Goal: Task Accomplishment & Management: Complete application form

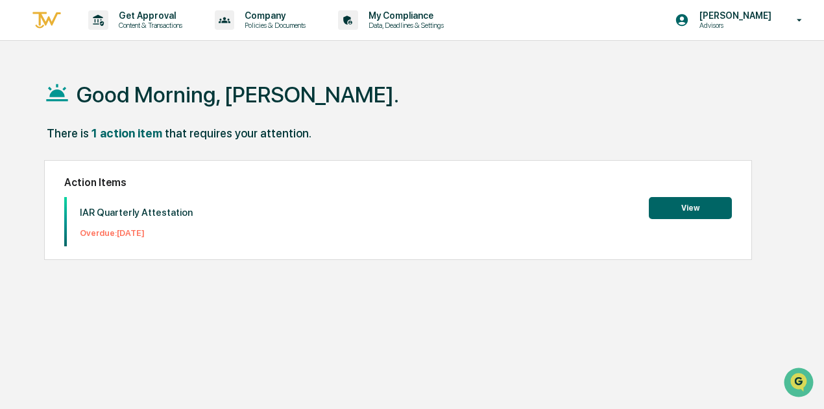
click at [671, 208] on button "View" at bounding box center [689, 208] width 83 height 22
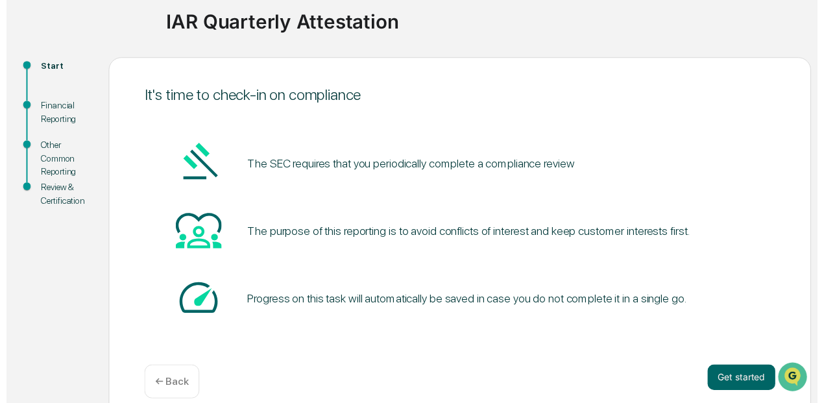
scroll to position [113, 0]
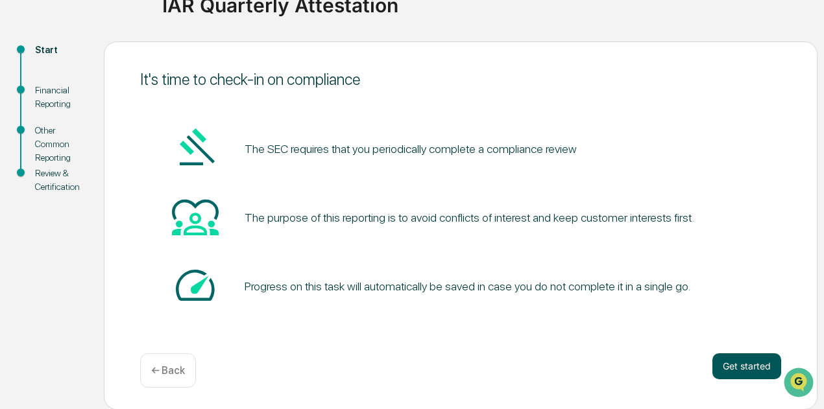
click at [748, 372] on button "Get started" at bounding box center [746, 366] width 69 height 26
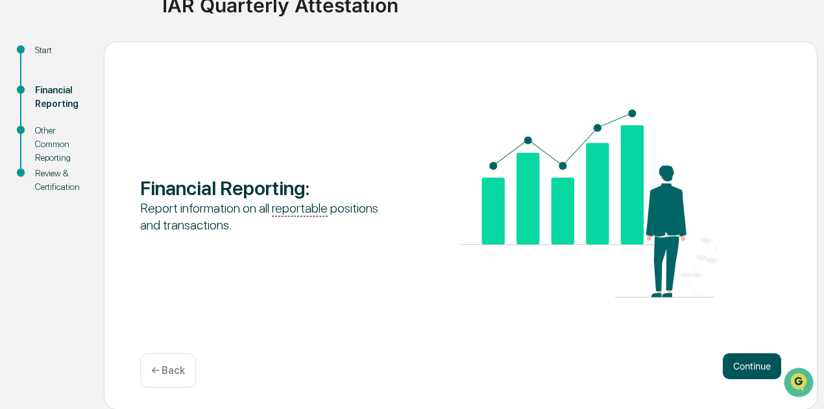
click at [748, 367] on button "Continue" at bounding box center [751, 366] width 58 height 26
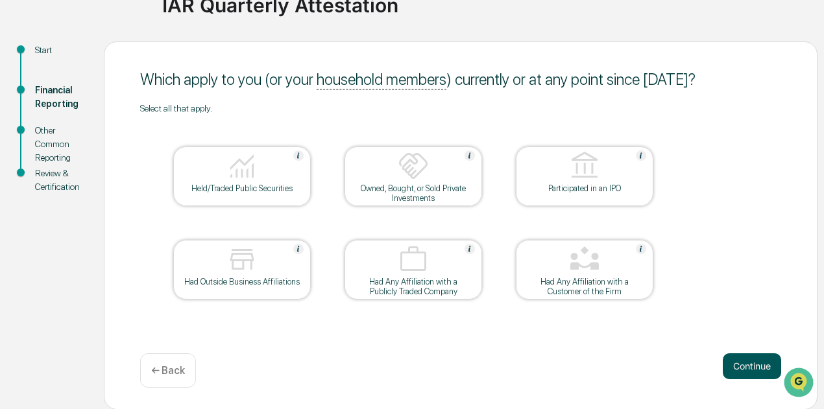
click at [748, 366] on button "Continue" at bounding box center [751, 366] width 58 height 26
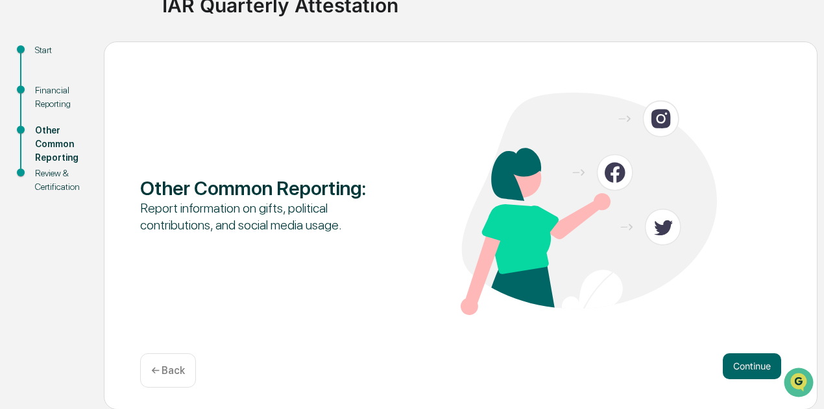
click at [748, 366] on button "Continue" at bounding box center [751, 366] width 58 height 26
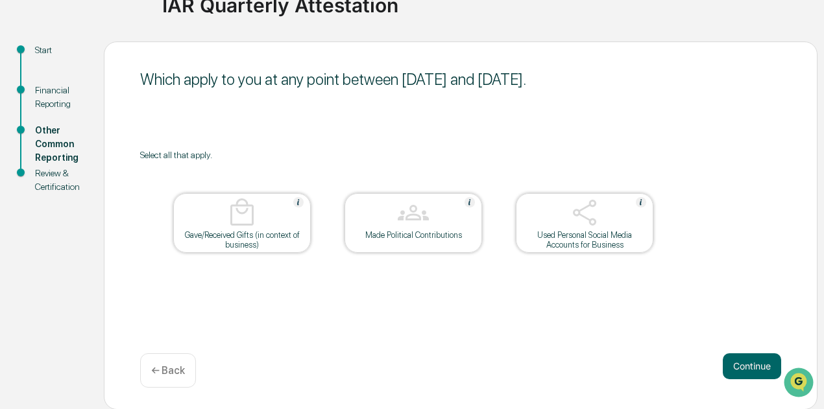
click at [582, 239] on div "Used Personal Social Media Accounts for Business" at bounding box center [584, 239] width 117 height 19
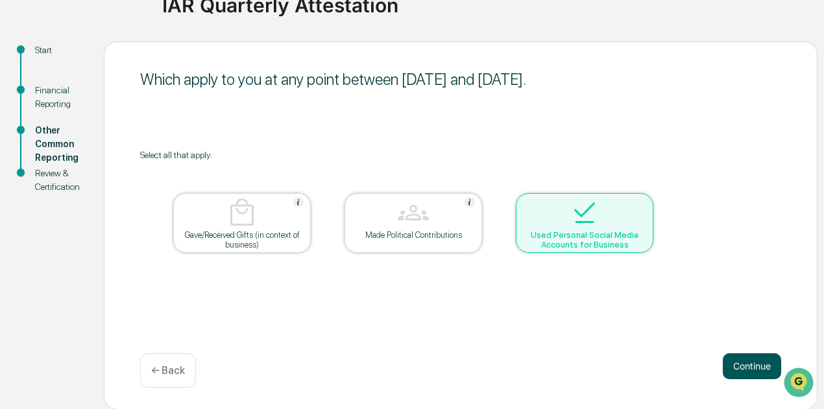
click at [750, 366] on button "Continue" at bounding box center [751, 366] width 58 height 26
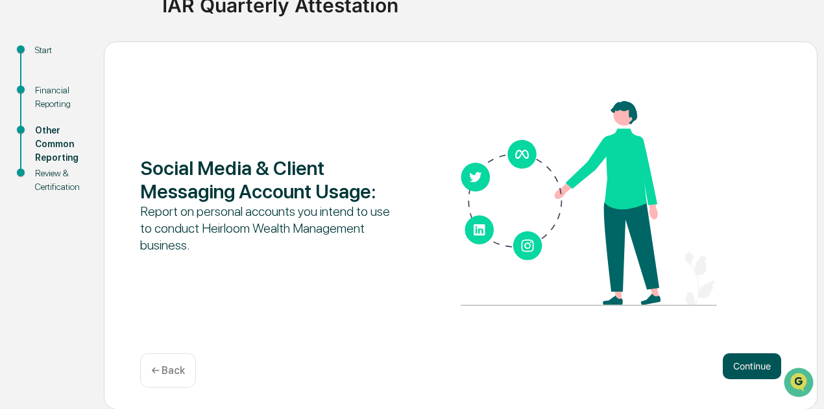
click at [748, 364] on button "Continue" at bounding box center [751, 366] width 58 height 26
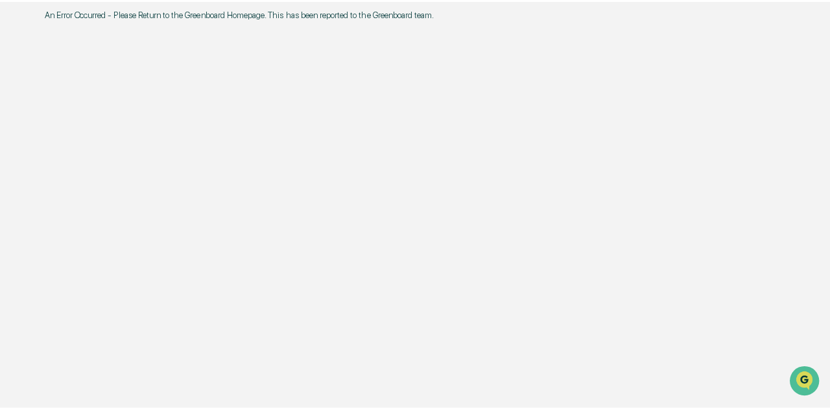
scroll to position [0, 0]
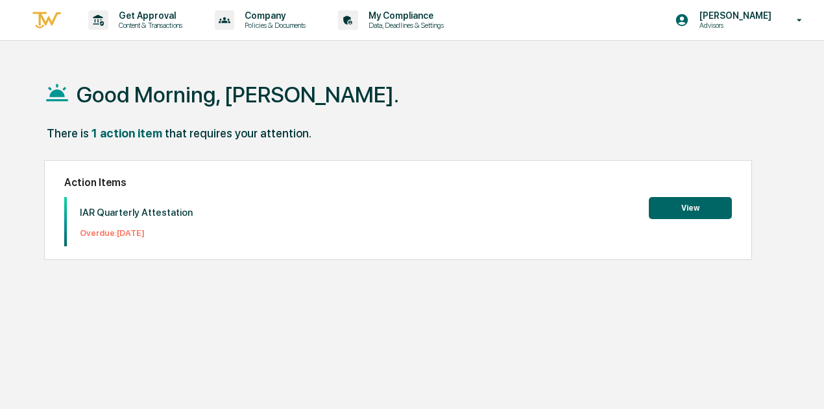
click at [685, 207] on button "View" at bounding box center [689, 208] width 83 height 22
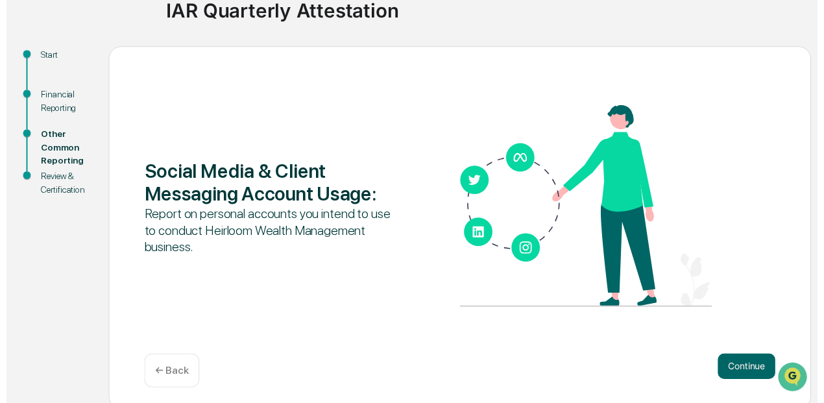
scroll to position [113, 0]
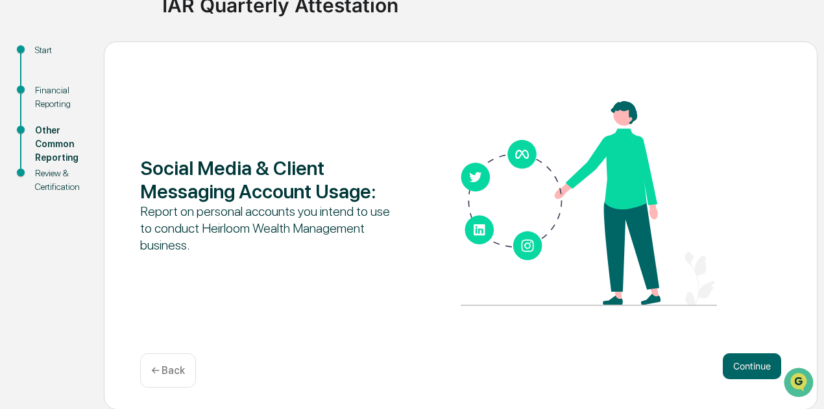
click at [282, 287] on div "Social Media & Client Messaging Account Usage : Report on personal accounts you…" at bounding box center [460, 205] width 641 height 208
click at [741, 362] on button "Continue" at bounding box center [751, 366] width 58 height 26
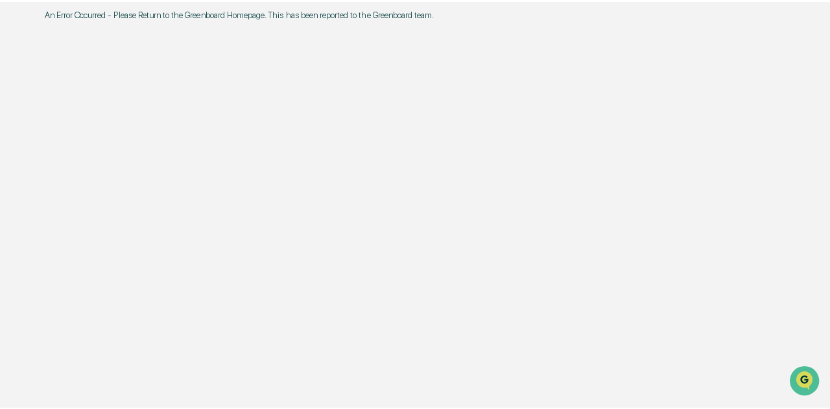
scroll to position [0, 0]
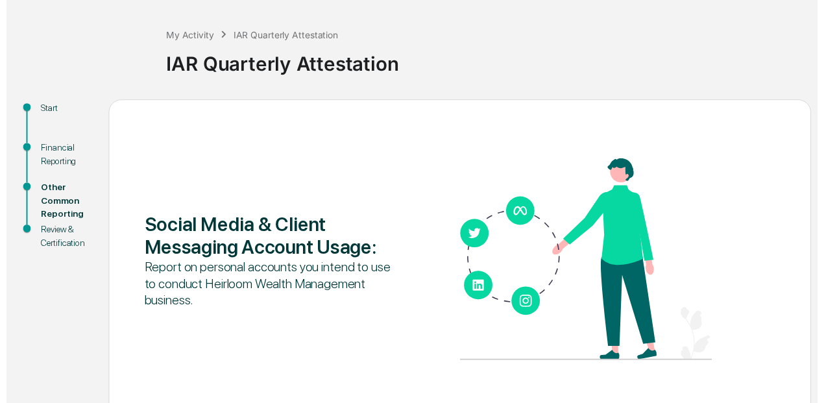
scroll to position [113, 0]
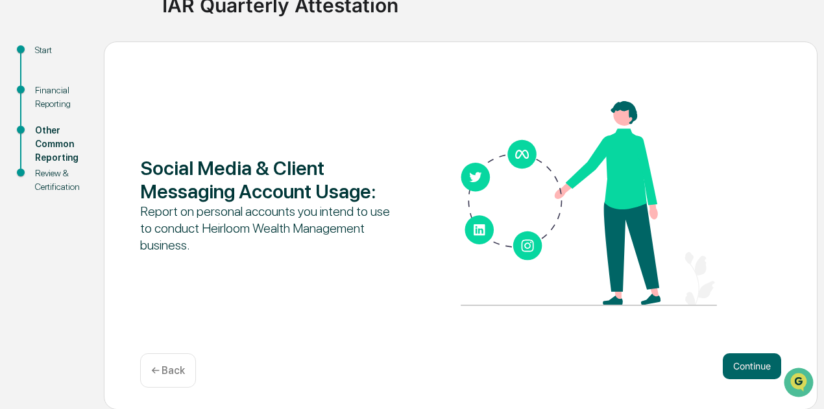
click at [171, 358] on div "← Back" at bounding box center [168, 370] width 56 height 34
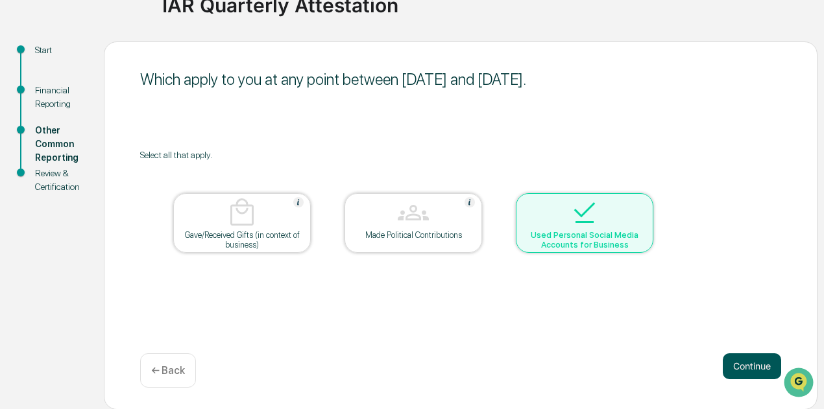
click at [747, 370] on button "Continue" at bounding box center [751, 366] width 58 height 26
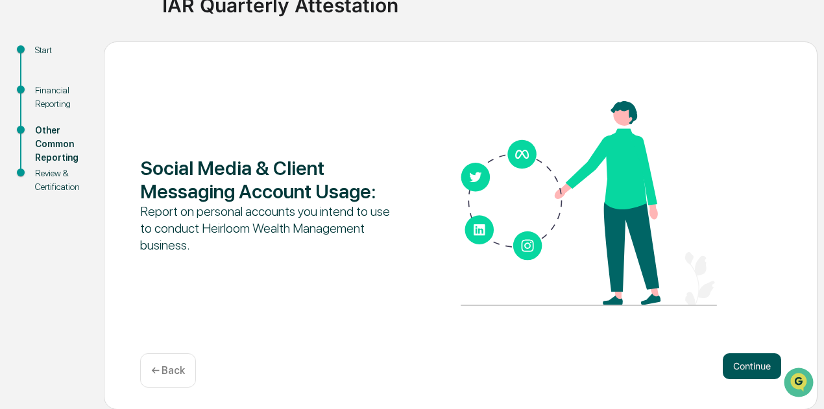
click at [747, 369] on button "Continue" at bounding box center [751, 366] width 58 height 26
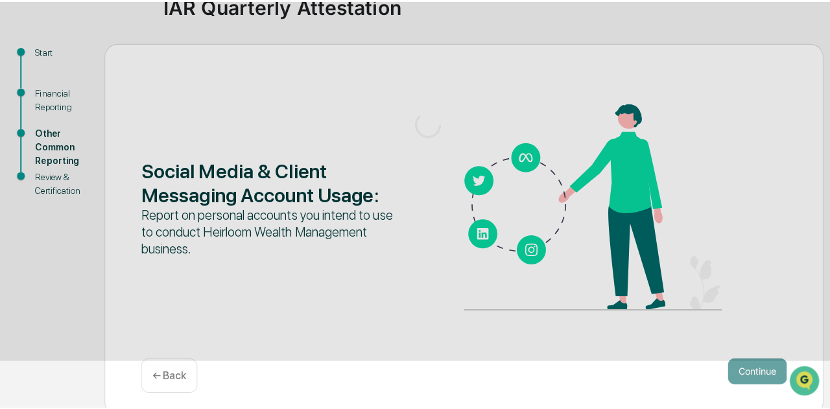
scroll to position [0, 0]
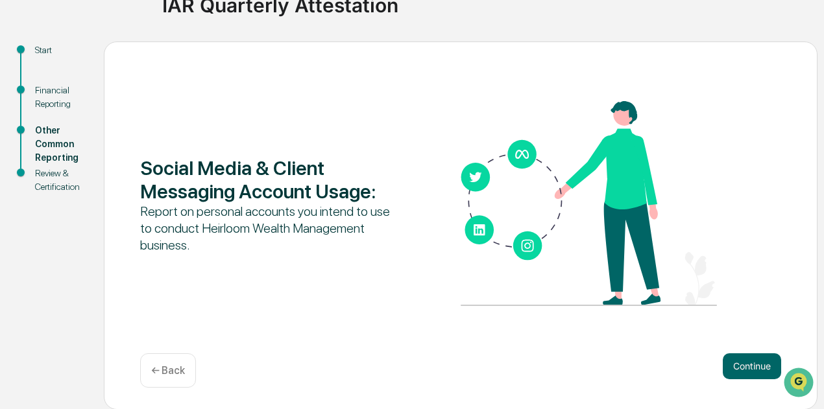
click at [172, 366] on p "← Back" at bounding box center [168, 370] width 34 height 12
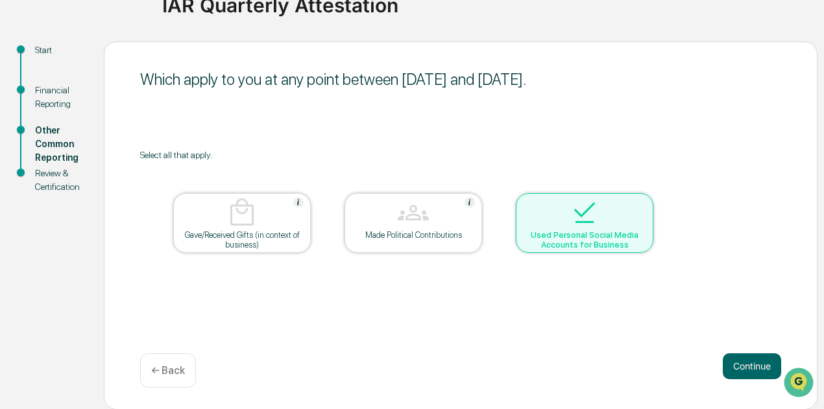
click at [586, 230] on div "Used Personal Social Media Accounts for Business" at bounding box center [584, 239] width 117 height 19
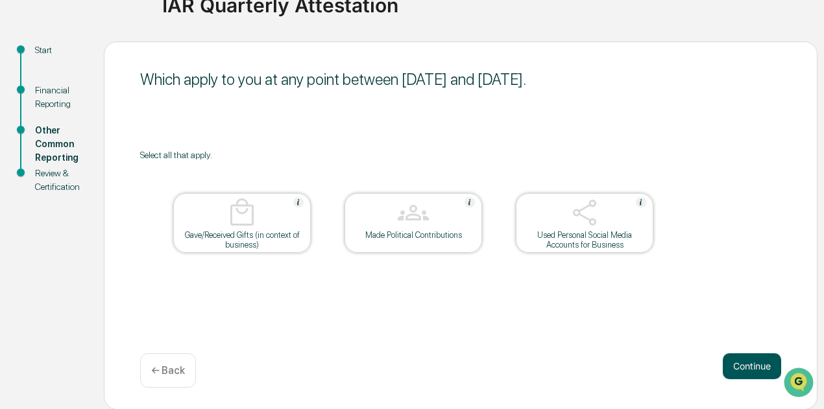
click at [759, 366] on button "Continue" at bounding box center [751, 366] width 58 height 26
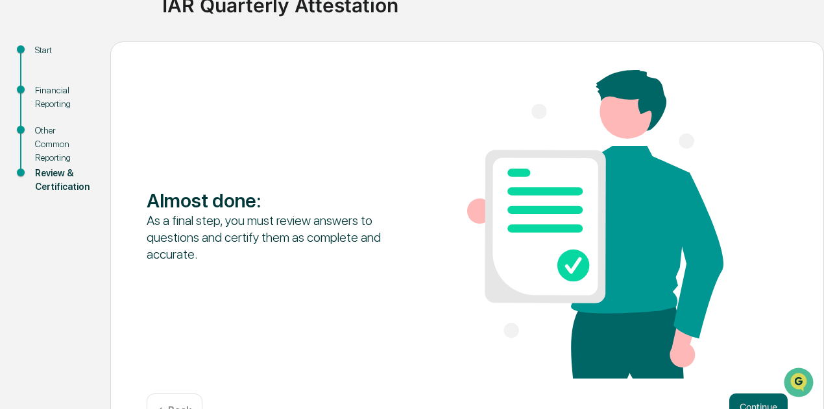
scroll to position [154, 0]
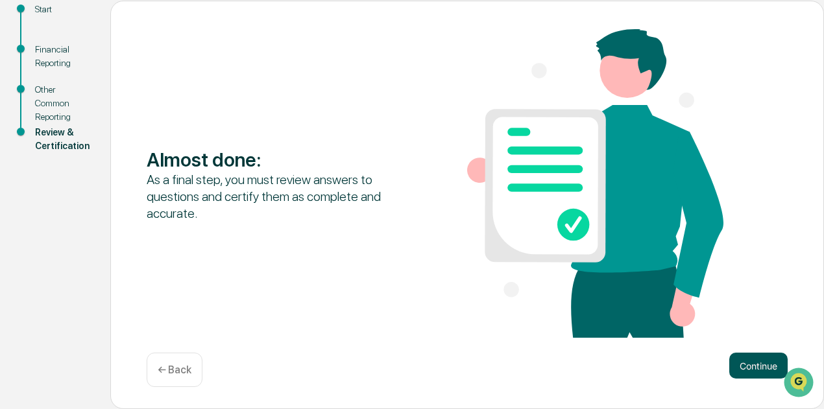
click at [746, 356] on button "Continue" at bounding box center [758, 366] width 58 height 26
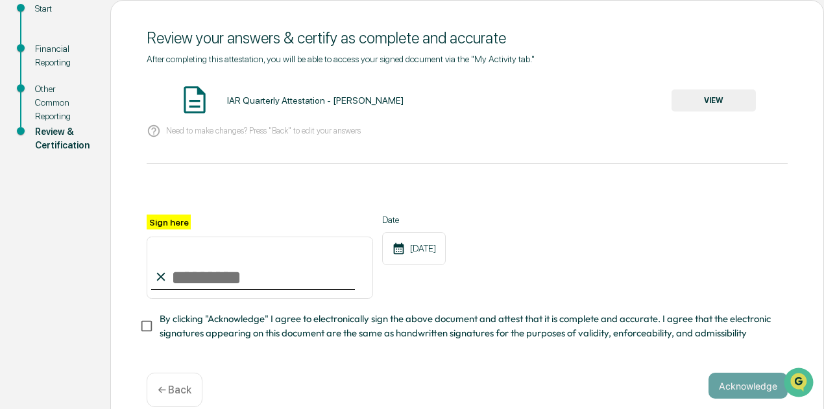
click at [211, 280] on input "Sign here" at bounding box center [260, 268] width 226 height 62
type input "**********"
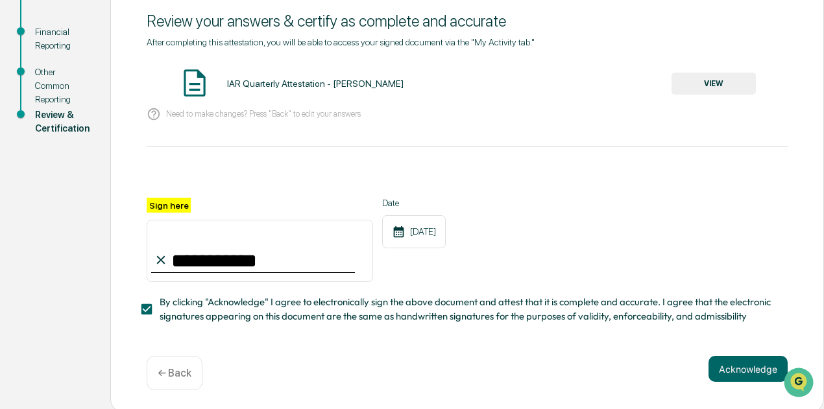
scroll to position [179, 0]
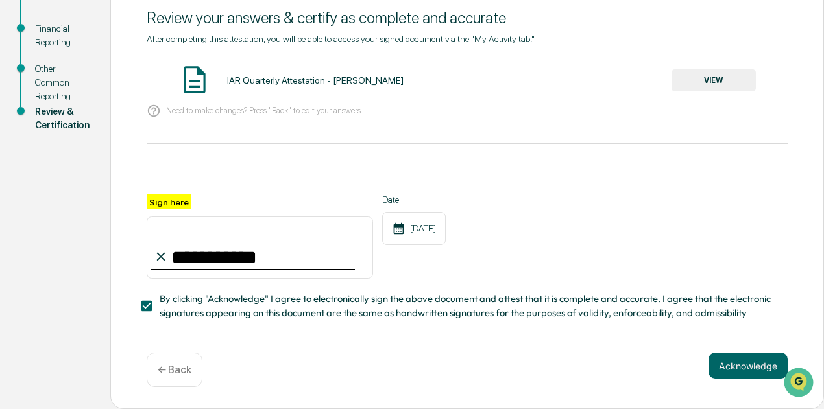
click at [709, 78] on button "VIEW" at bounding box center [713, 80] width 84 height 22
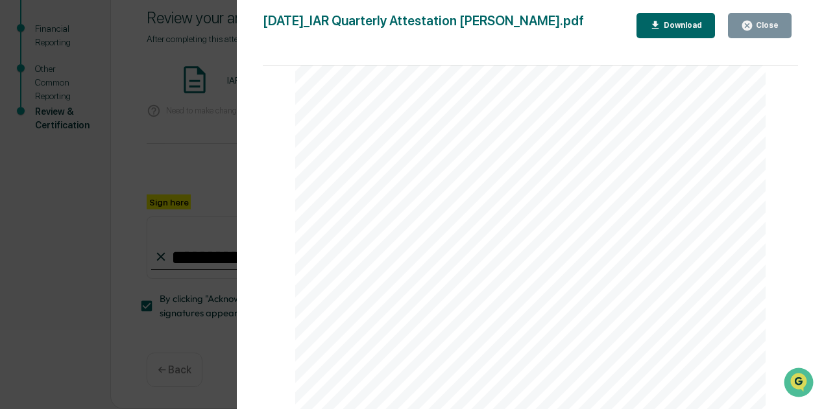
scroll to position [796, 0]
click at [200, 128] on div "Version History 10/15/2025, 04:30 PM Jamie Olson 2025-10-15_IAR Quarterly Attes…" at bounding box center [412, 204] width 824 height 409
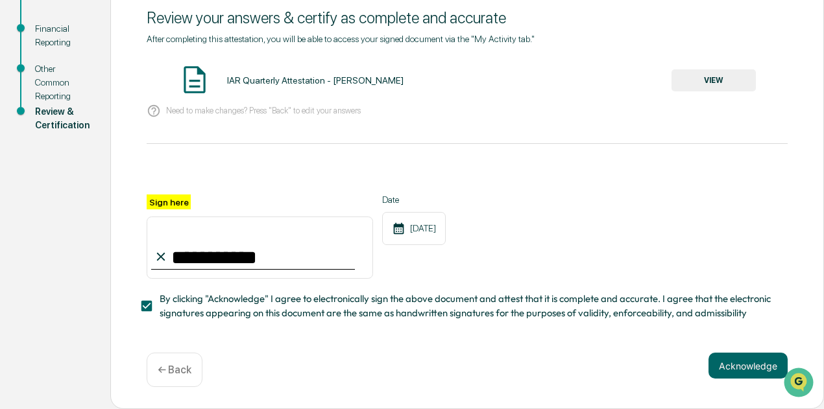
scroll to position [0, 0]
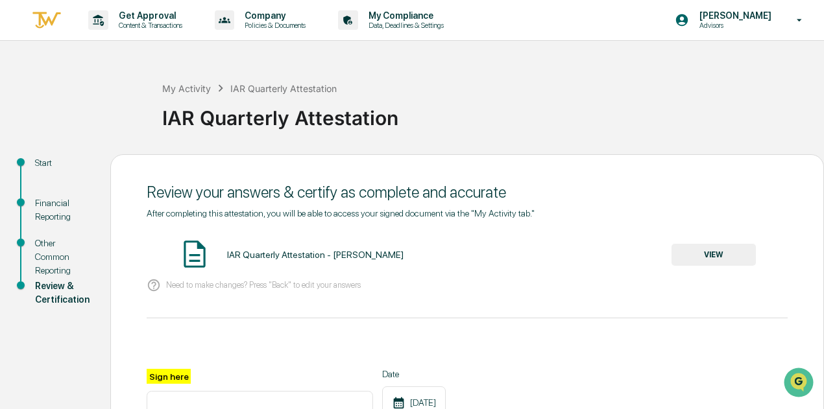
click at [48, 265] on div "Other Common Reporting" at bounding box center [62, 257] width 54 height 41
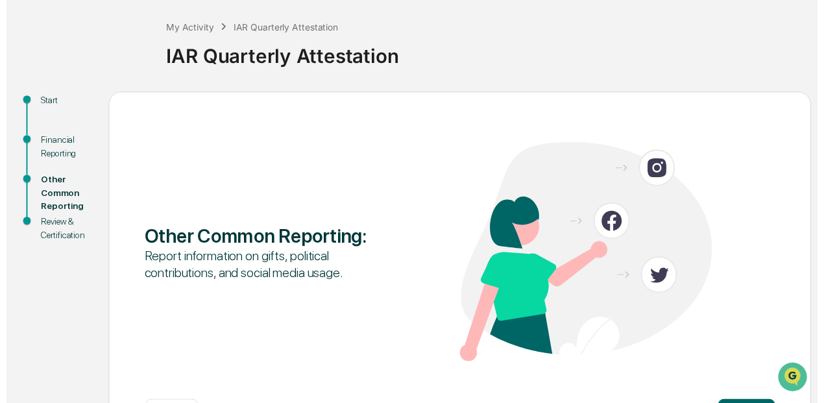
scroll to position [113, 0]
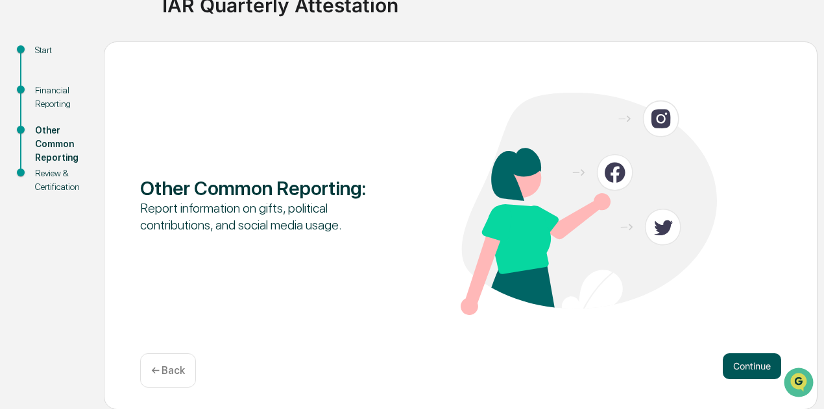
click at [743, 372] on button "Continue" at bounding box center [751, 366] width 58 height 26
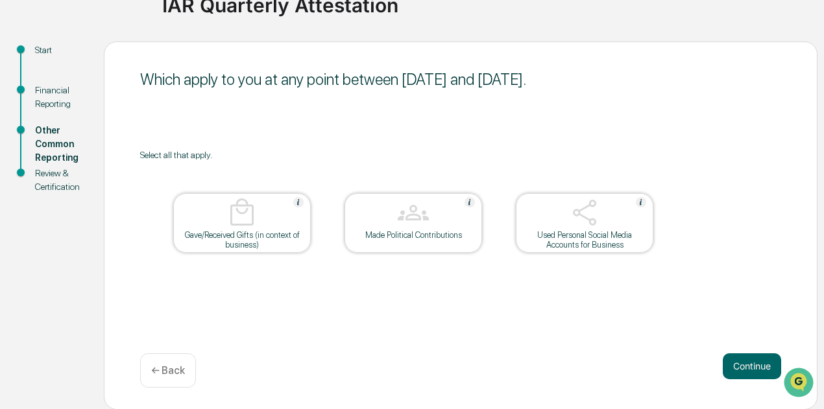
click at [638, 202] on img at bounding box center [640, 202] width 10 height 10
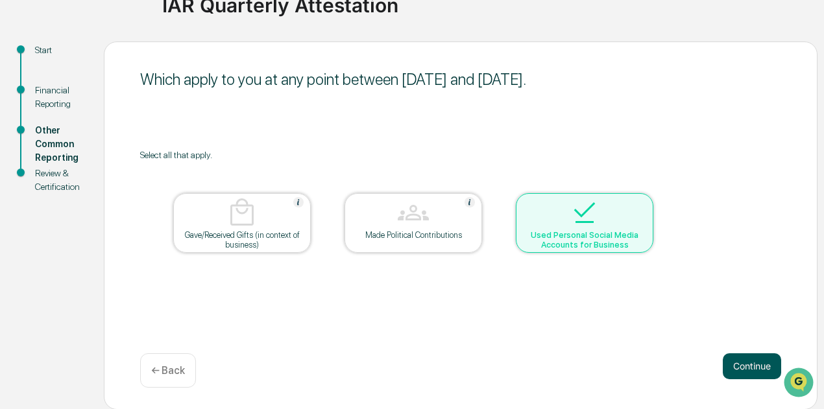
click at [742, 366] on button "Continue" at bounding box center [751, 366] width 58 height 26
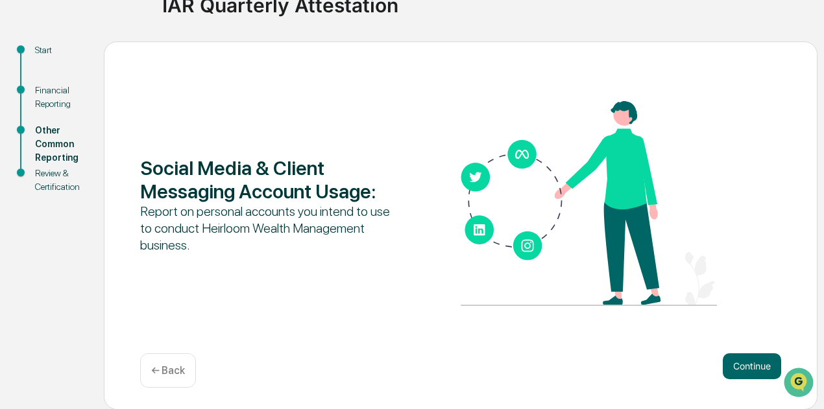
click at [742, 366] on button "Continue" at bounding box center [751, 366] width 58 height 26
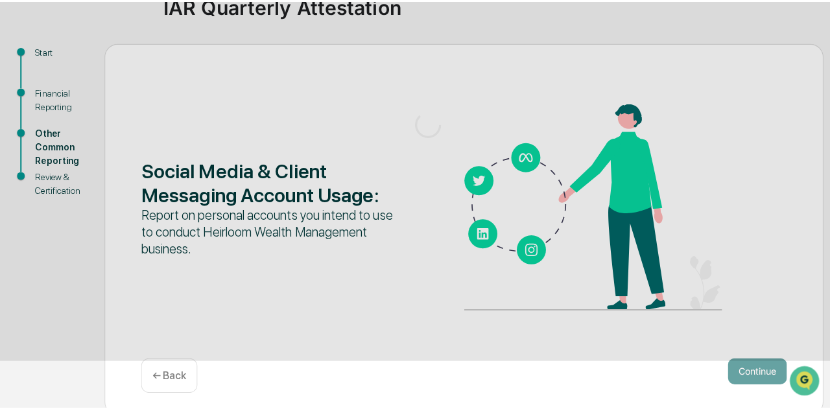
scroll to position [0, 0]
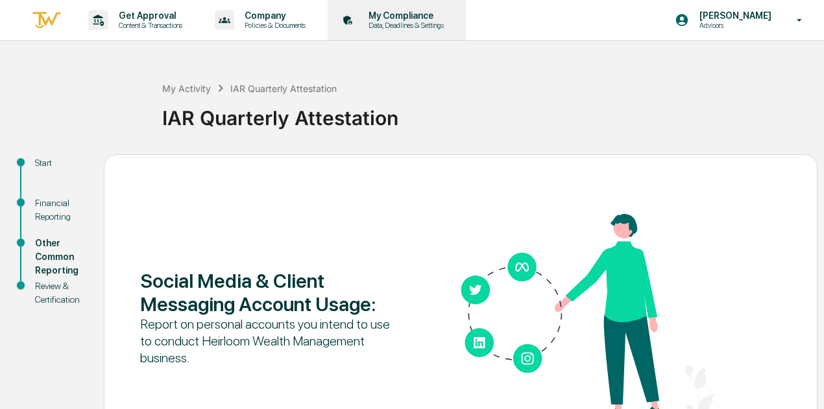
click at [396, 16] on p "My Compliance" at bounding box center [404, 15] width 92 height 10
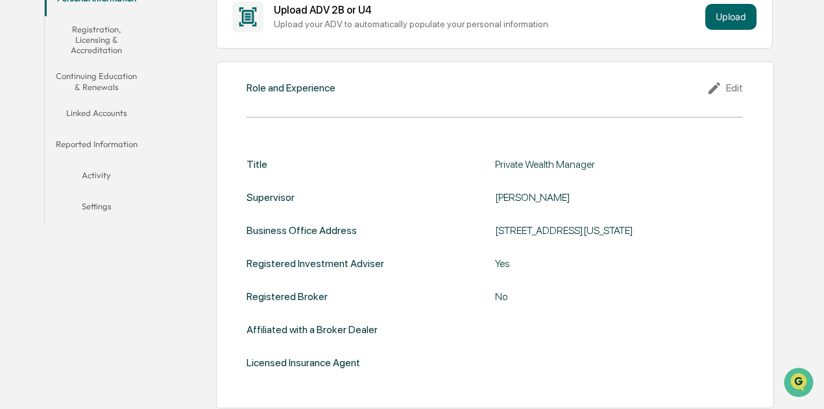
scroll to position [195, 0]
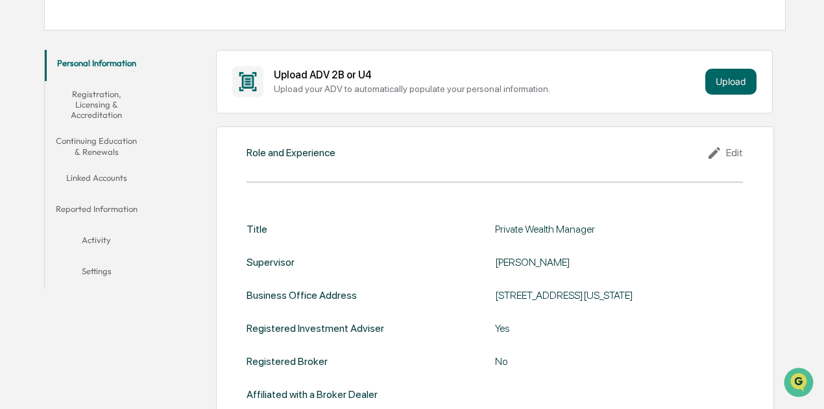
click at [108, 142] on button "Continuing Education & Renewals" at bounding box center [96, 146] width 103 height 37
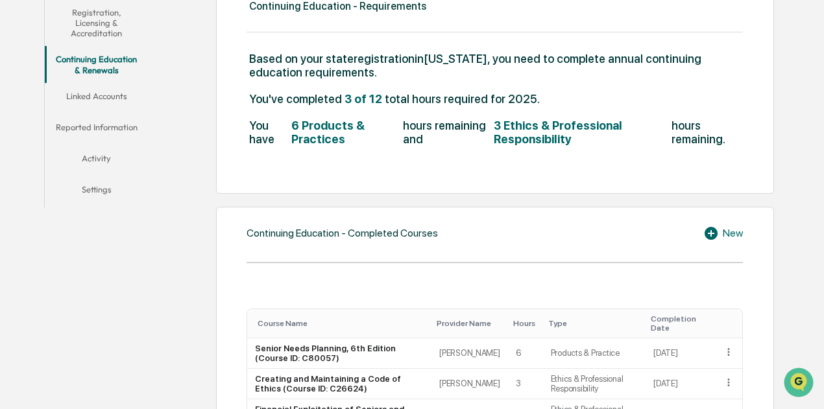
scroll to position [206, 0]
